Goal: Check status: Check status

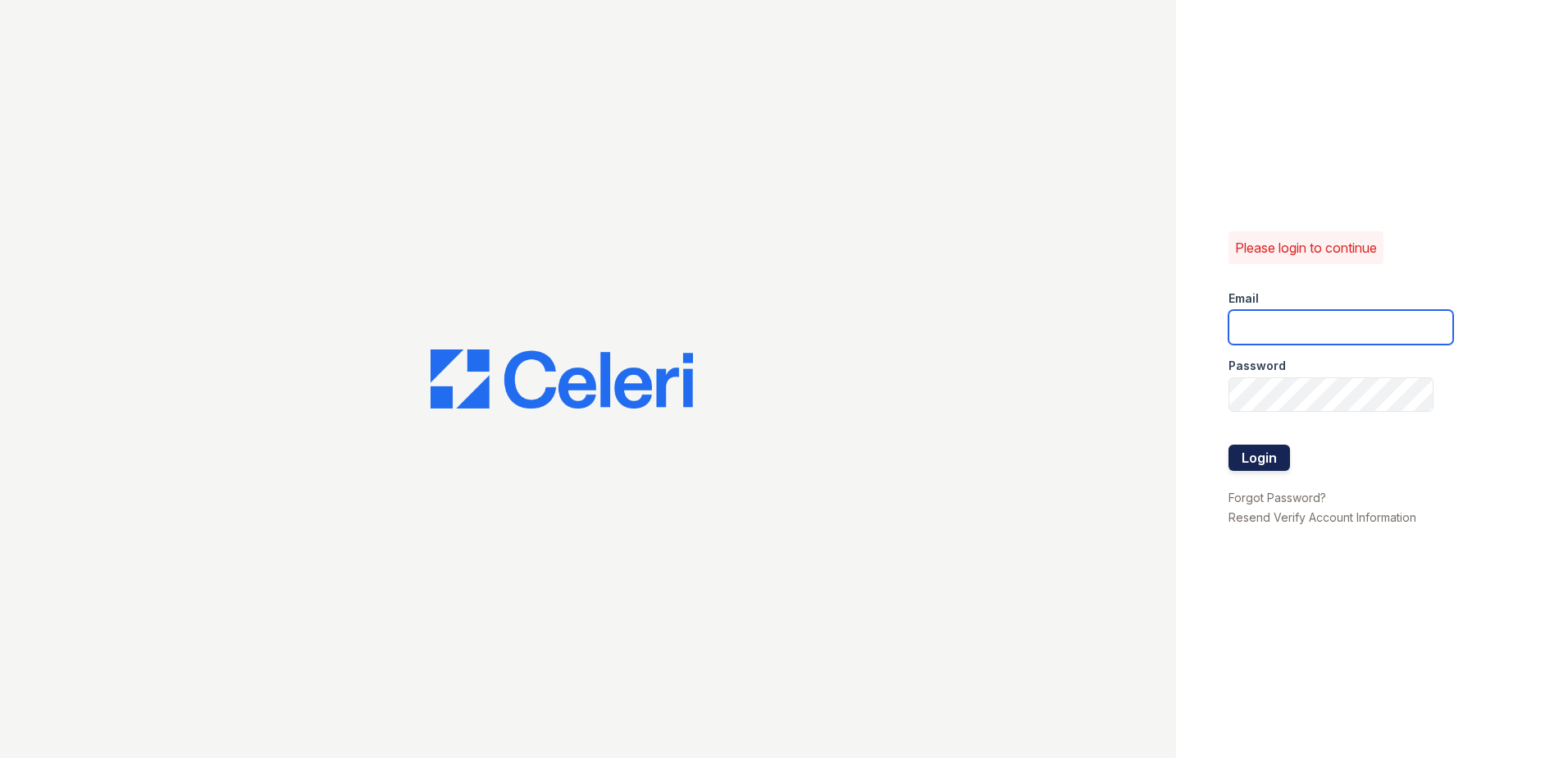
type input "[EMAIL_ADDRESS][DOMAIN_NAME]"
click at [1271, 468] on button "Login" at bounding box center [1259, 457] width 61 height 26
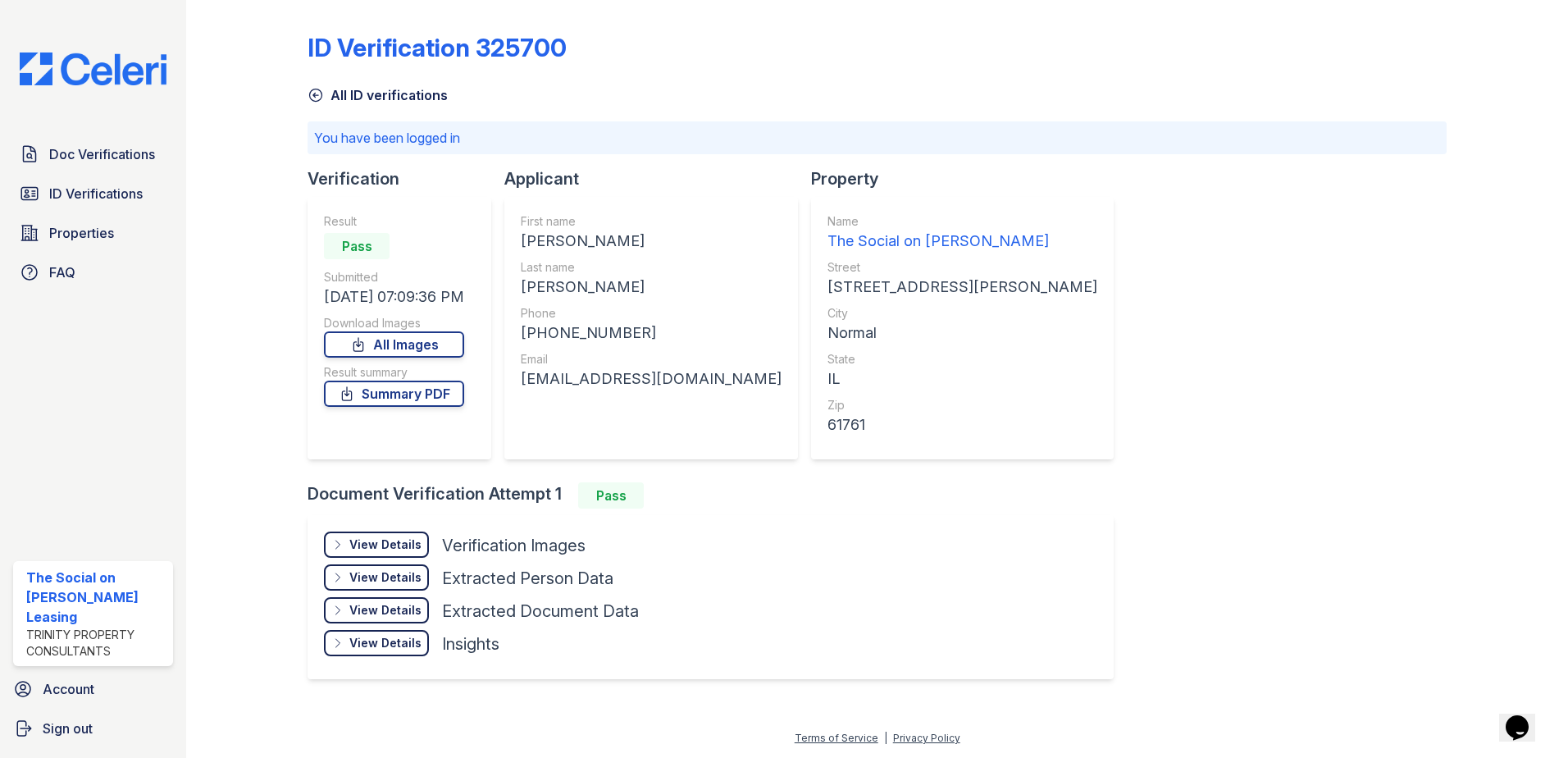
click at [376, 550] on div "View Details" at bounding box center [386, 545] width 72 height 17
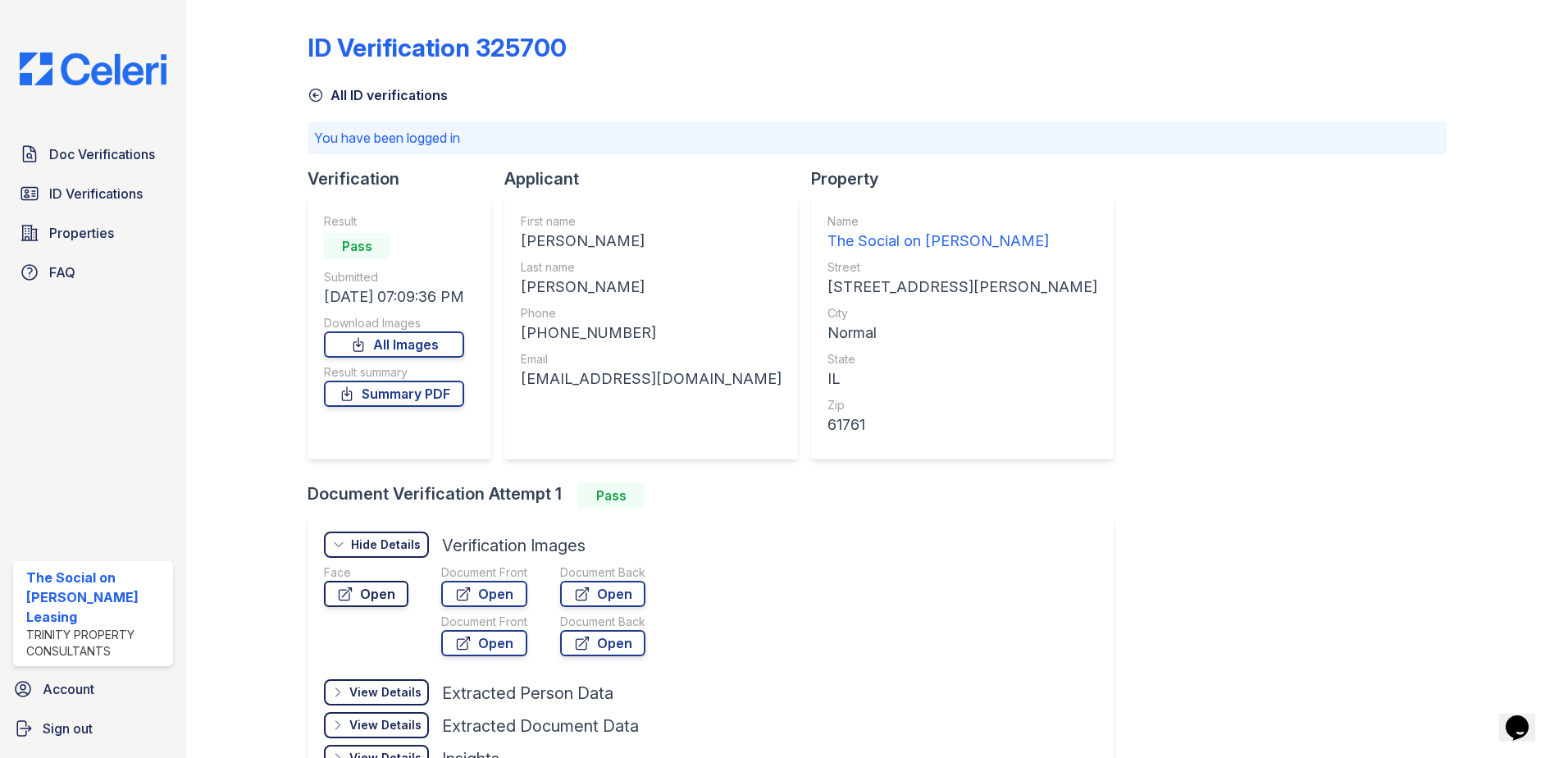
click at [381, 590] on link "Open" at bounding box center [366, 594] width 85 height 26
click at [357, 101] on link "All ID verifications" at bounding box center [377, 95] width 140 height 19
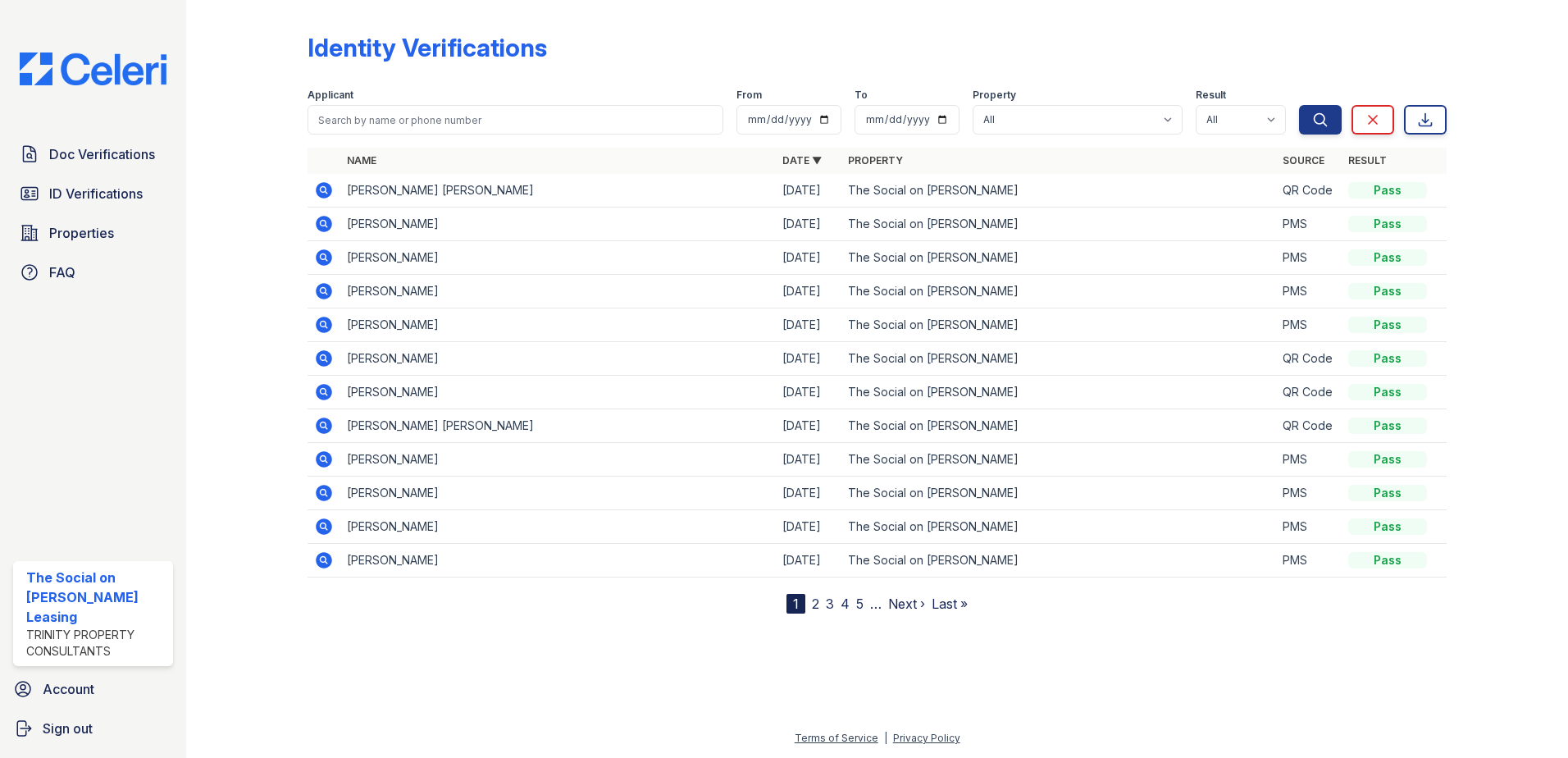
click at [385, 192] on td "PAIGE ANN GARRETSON" at bounding box center [558, 190] width 435 height 34
click at [319, 189] on icon at bounding box center [325, 190] width 17 height 17
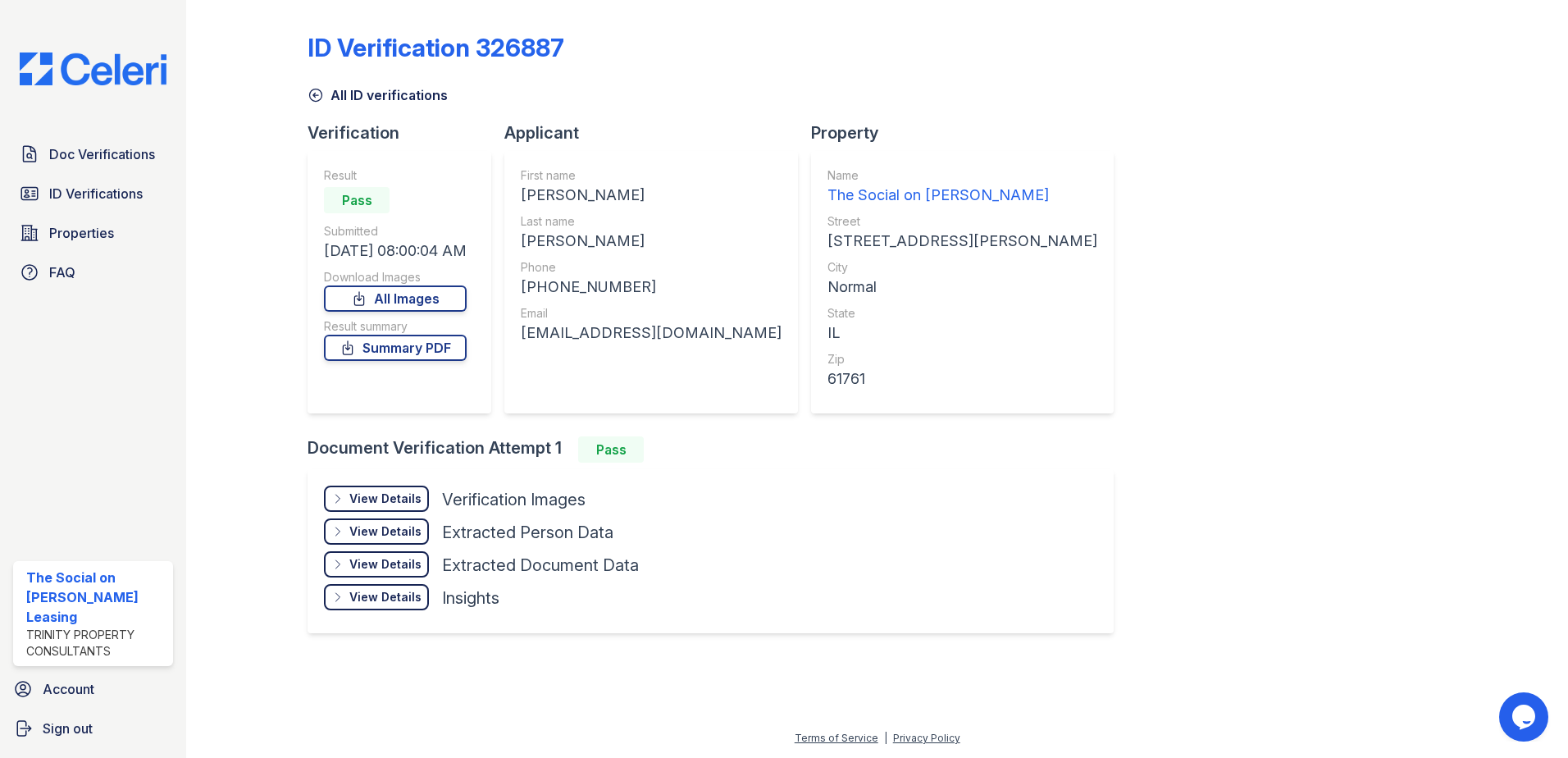
click at [402, 500] on div "View Details" at bounding box center [386, 499] width 72 height 17
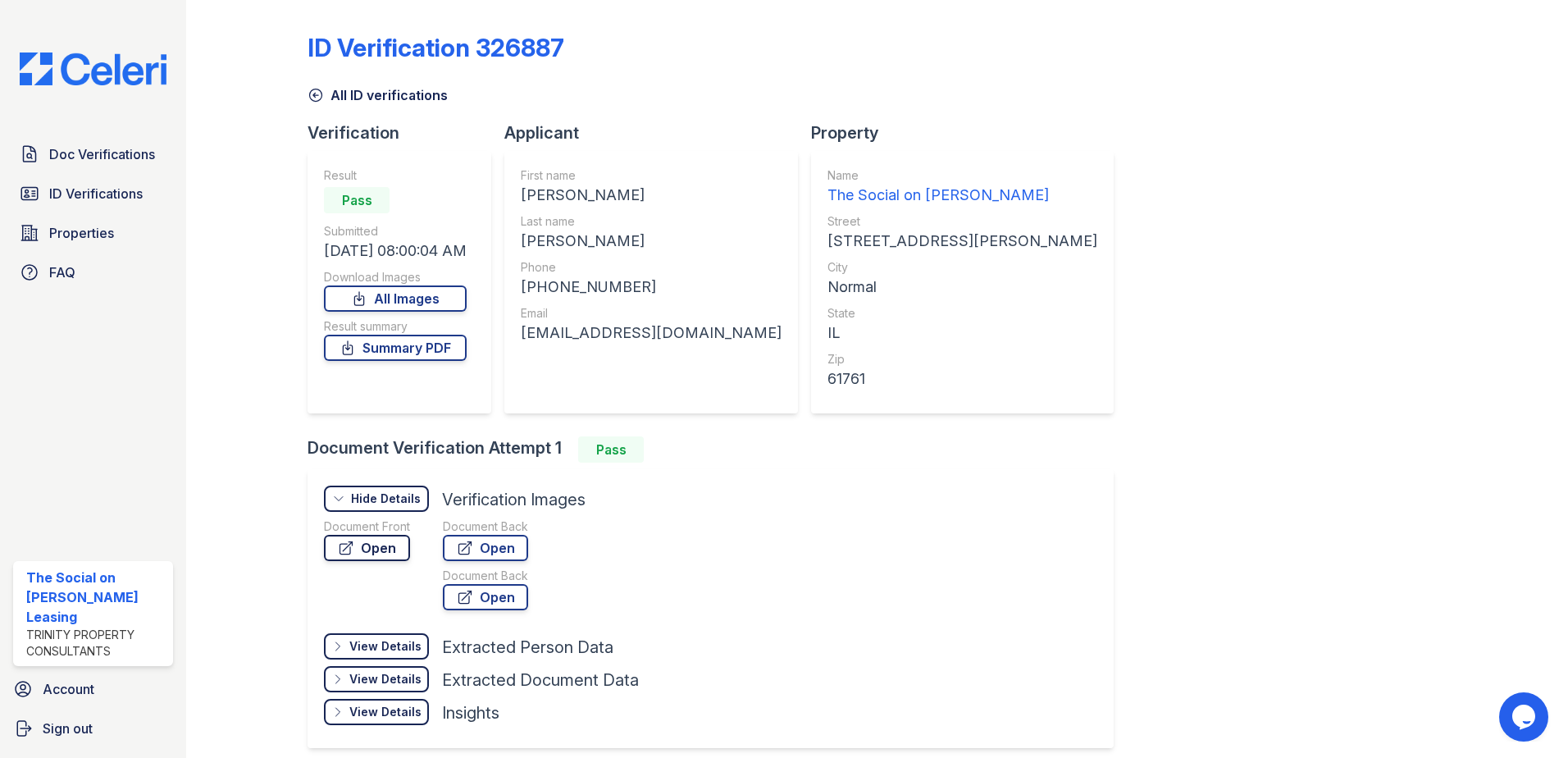
click at [379, 552] on link "Open" at bounding box center [366, 548] width 86 height 26
